Goal: Information Seeking & Learning: Learn about a topic

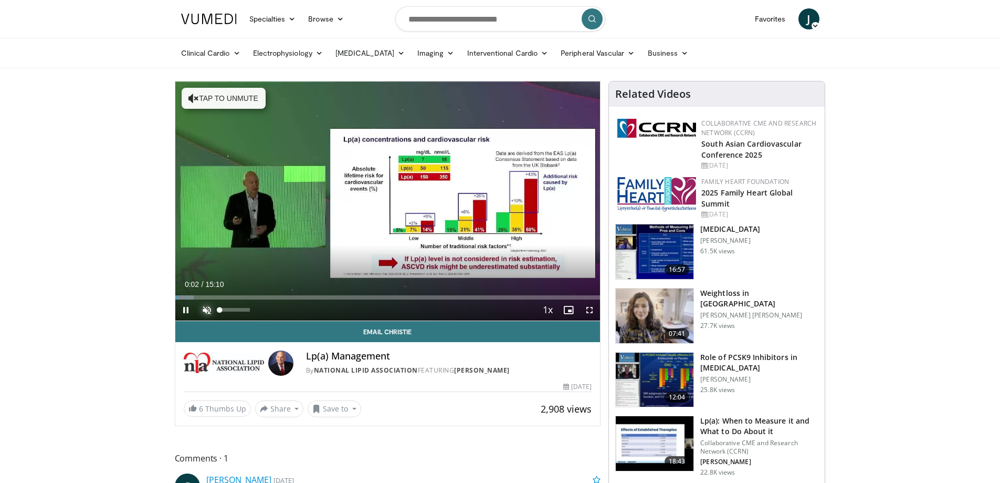
click at [206, 311] on span "Video Player" at bounding box center [206, 309] width 21 height 21
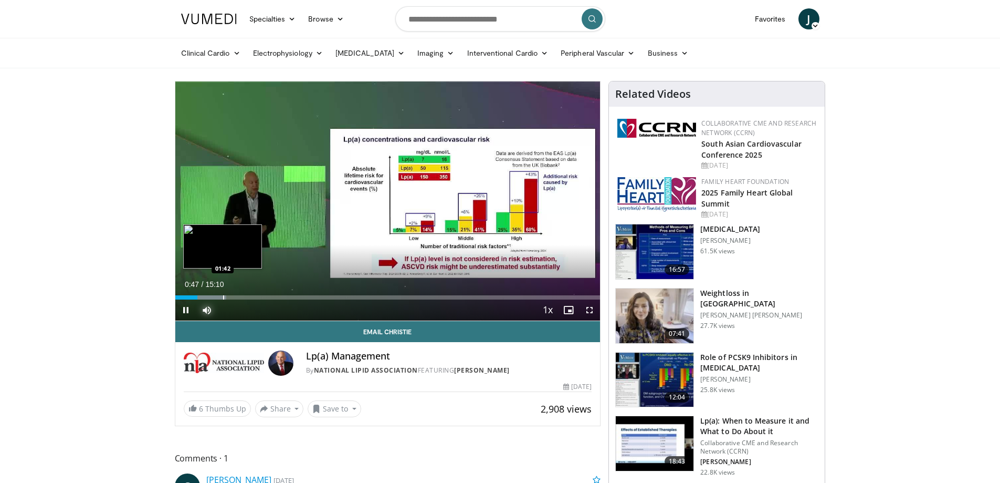
click at [223, 296] on div "Progress Bar" at bounding box center [223, 297] width 1 height 4
click at [255, 298] on div "Progress Bar" at bounding box center [255, 297] width 1 height 4
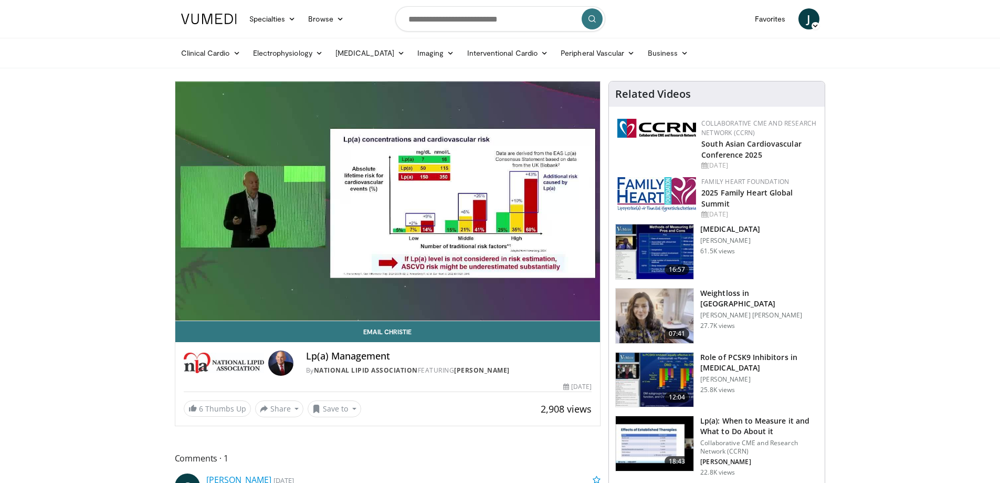
click at [404, 297] on video-js "**********" at bounding box center [387, 200] width 425 height 239
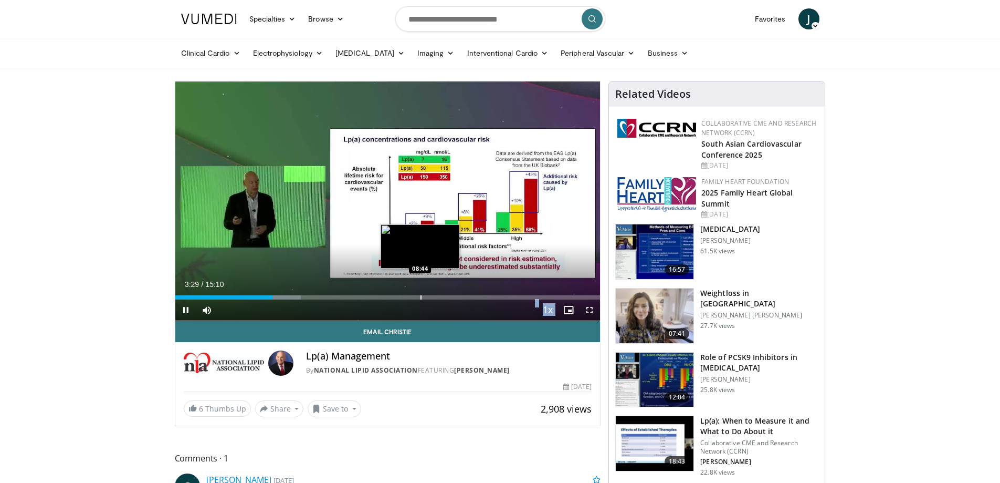
drag, startPoint x: 332, startPoint y: 300, endPoint x: 421, endPoint y: 297, distance: 88.3
click at [421, 297] on video-js "**********" at bounding box center [387, 200] width 425 height 239
click at [412, 297] on div "Progress Bar" at bounding box center [412, 297] width 1 height 4
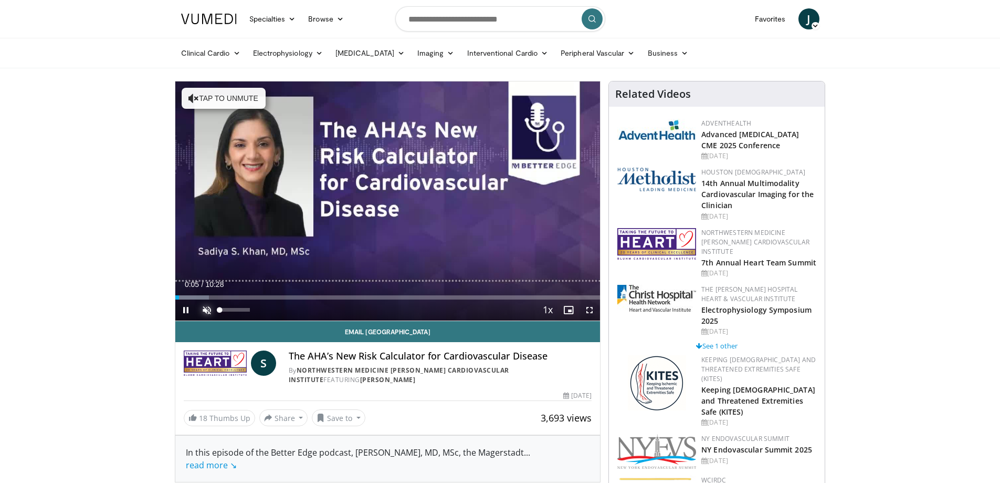
click at [207, 310] on span "Video Player" at bounding box center [206, 309] width 21 height 21
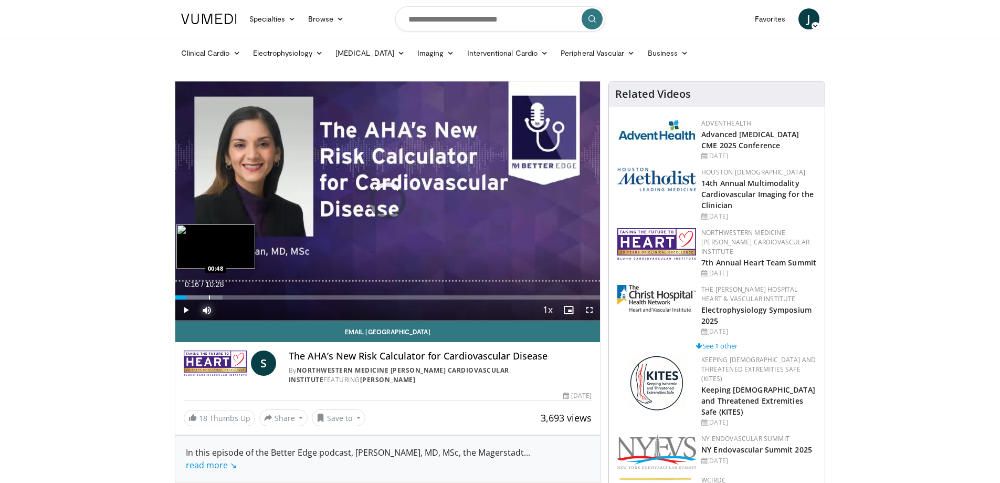
click at [209, 297] on div "Progress Bar" at bounding box center [209, 297] width 1 height 4
click at [285, 299] on div "Current Time 1:44 / Duration 10:28 Pause Skip Backward Skip Forward Mute 0% Loa…" at bounding box center [387, 309] width 425 height 21
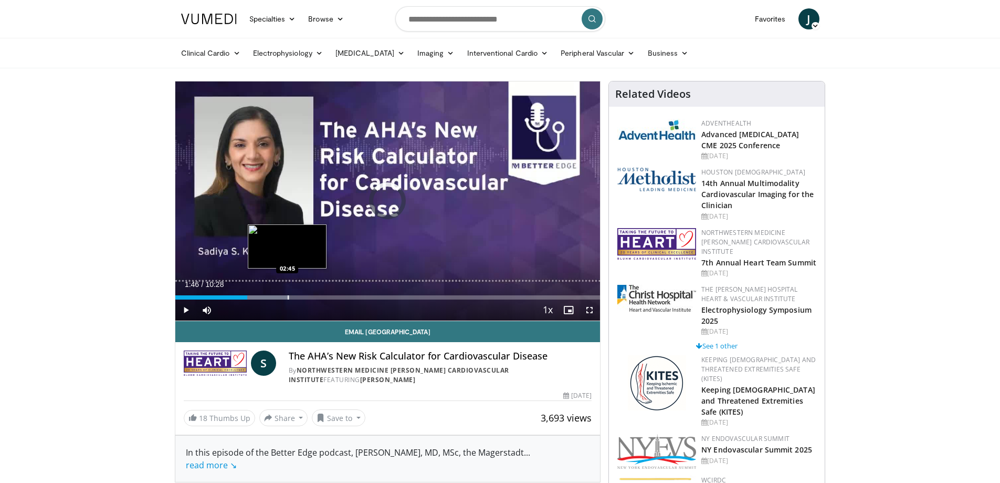
click at [288, 296] on div "Progress Bar" at bounding box center [288, 297] width 1 height 4
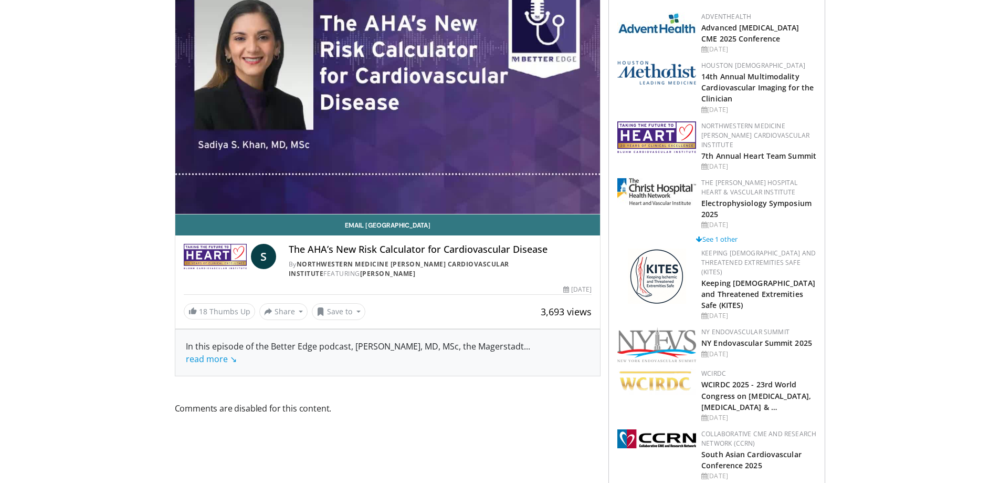
scroll to position [105, 0]
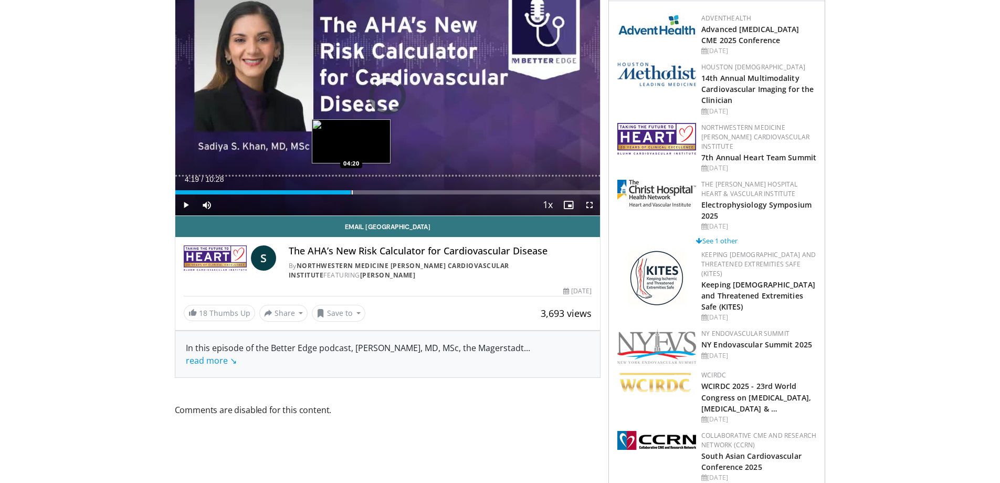
click at [351, 193] on div "Loaded : 41.32% 04:19 04:20" at bounding box center [387, 192] width 425 height 4
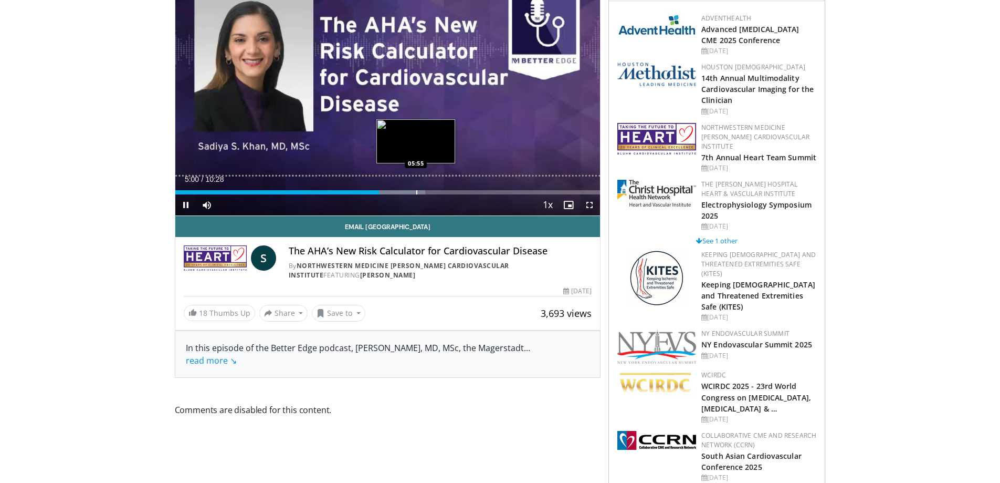
click at [416, 193] on div "Progress Bar" at bounding box center [416, 192] width 1 height 4
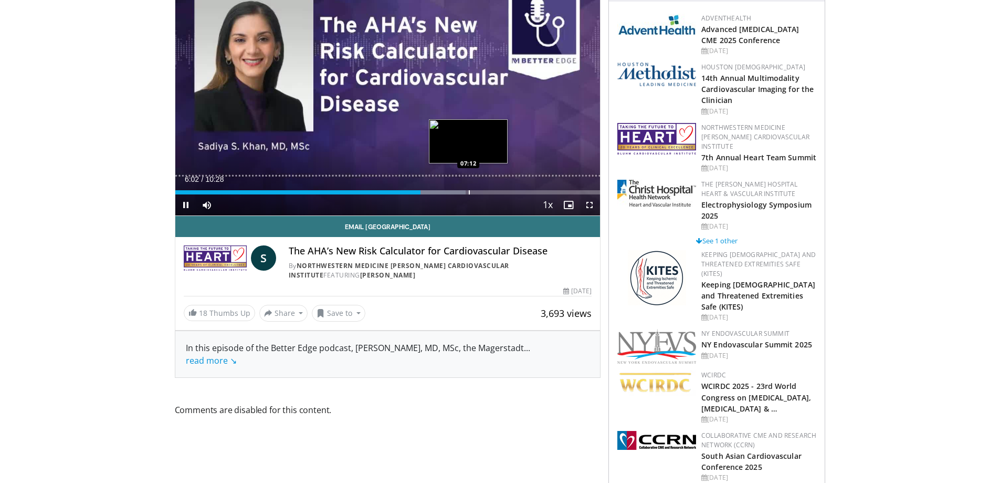
click at [469, 192] on div "Progress Bar" at bounding box center [469, 192] width 1 height 4
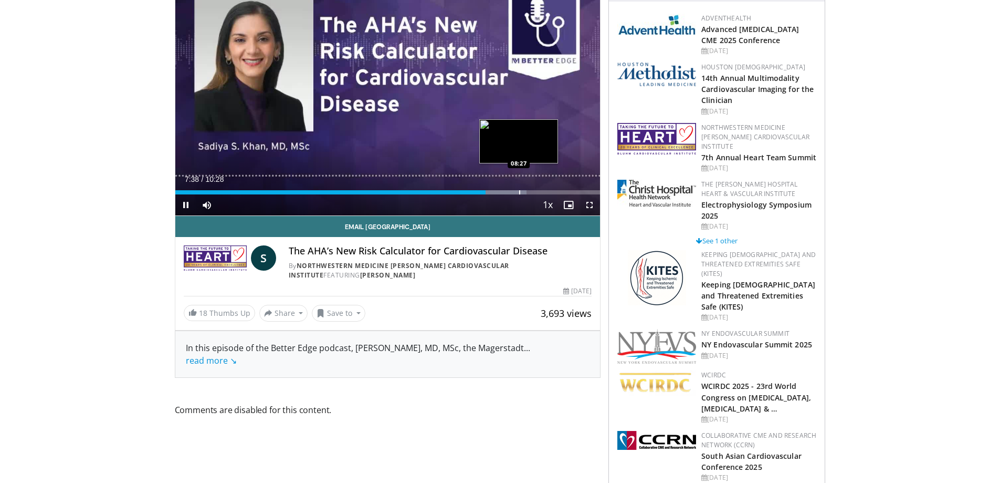
click at [519, 193] on div "Progress Bar" at bounding box center [519, 192] width 1 height 4
click at [557, 192] on div "Progress Bar" at bounding box center [541, 192] width 66 height 4
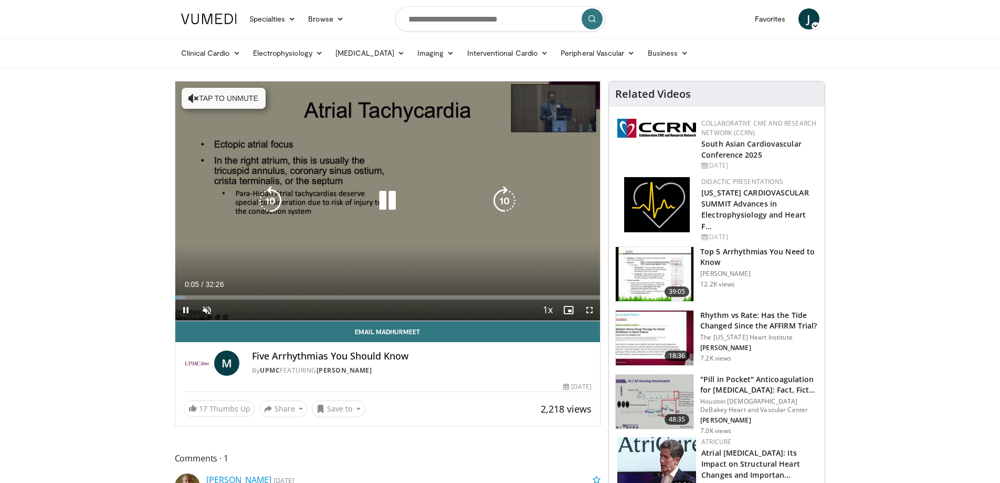
click at [405, 196] on div "Video Player" at bounding box center [387, 200] width 255 height 21
click at [381, 200] on icon "Video Player" at bounding box center [387, 200] width 29 height 29
click at [384, 201] on icon "Video Player" at bounding box center [387, 200] width 29 height 29
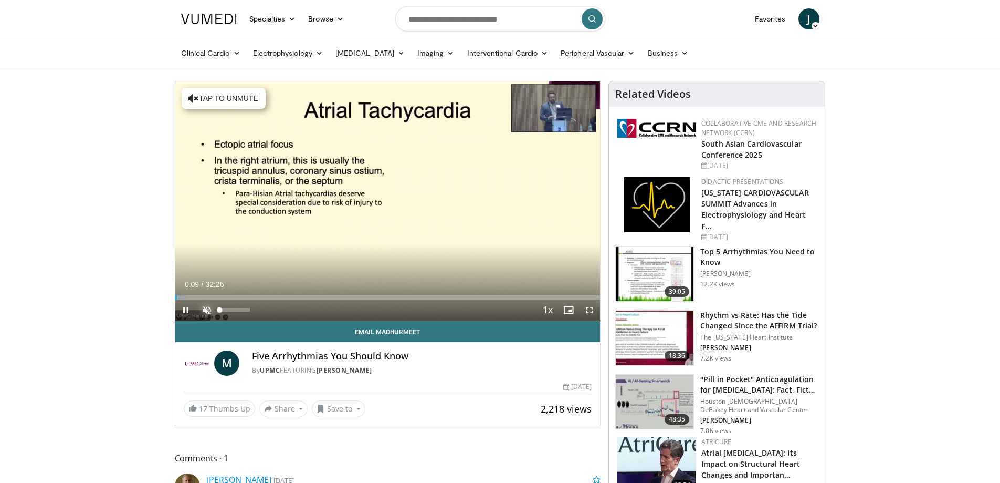
click at [206, 313] on span "Video Player" at bounding box center [206, 309] width 21 height 21
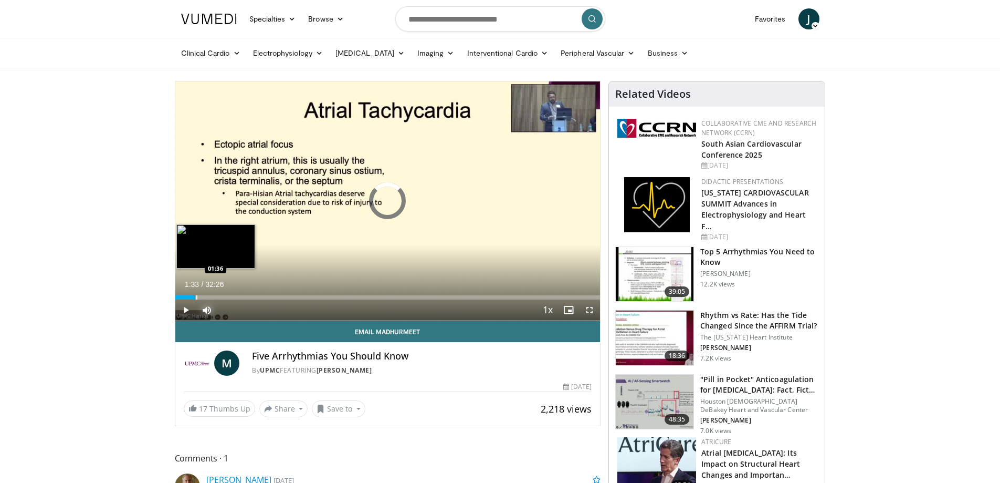
click at [195, 297] on div "Loaded : 4.10% 00:20 01:36" at bounding box center [387, 297] width 425 height 4
click at [195, 297] on div "00:20" at bounding box center [185, 297] width 20 height 4
